Goal: Navigation & Orientation: Go to known website

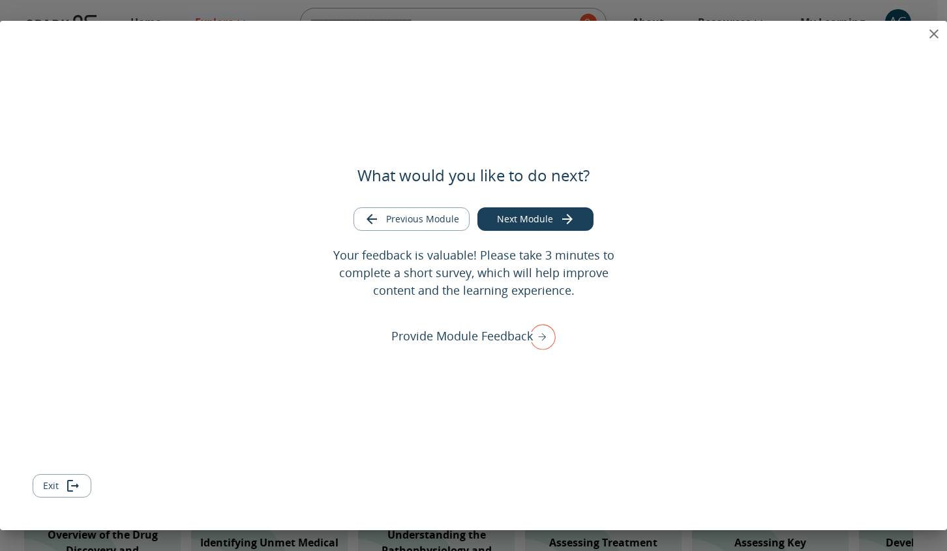
click at [925, 31] on button "close" at bounding box center [934, 34] width 26 height 26
